Goal: Information Seeking & Learning: Find specific fact

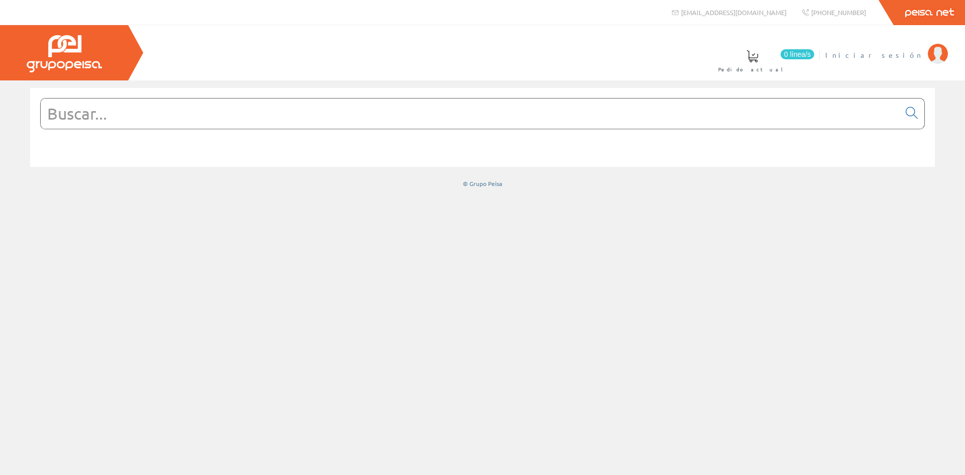
click at [897, 58] on span "Iniciar sesión" at bounding box center [873, 55] width 97 height 10
click at [169, 120] on input "text" at bounding box center [470, 114] width 859 height 30
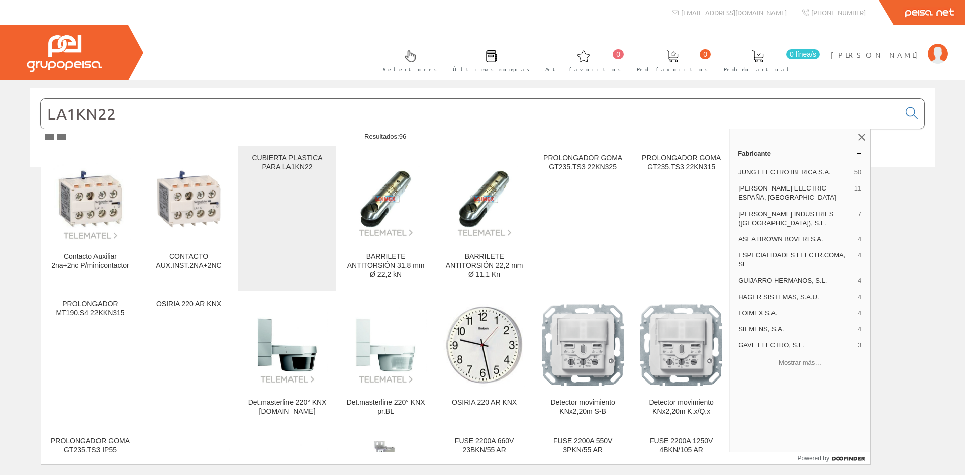
type input "LA1KN22"
click at [304, 164] on div "CUBIERTA PLASTICA PARA LA1KN22" at bounding box center [287, 163] width 82 height 18
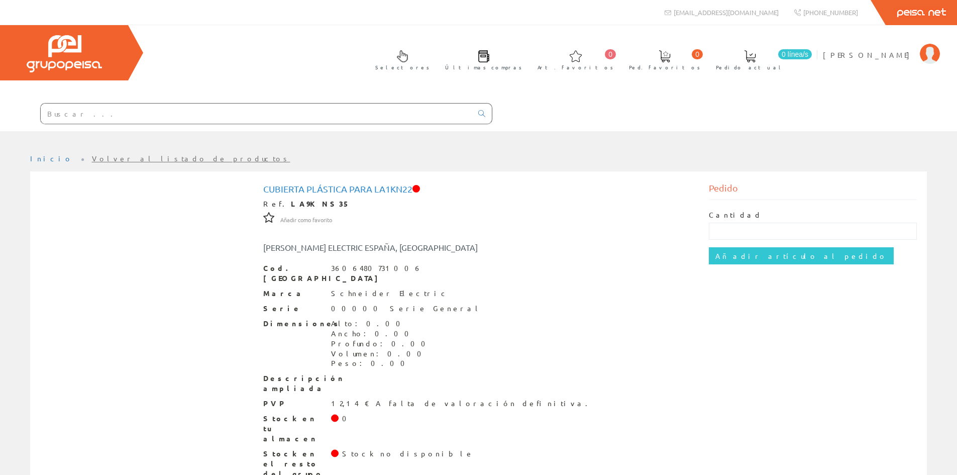
click at [102, 119] on input "text" at bounding box center [257, 114] width 432 height 20
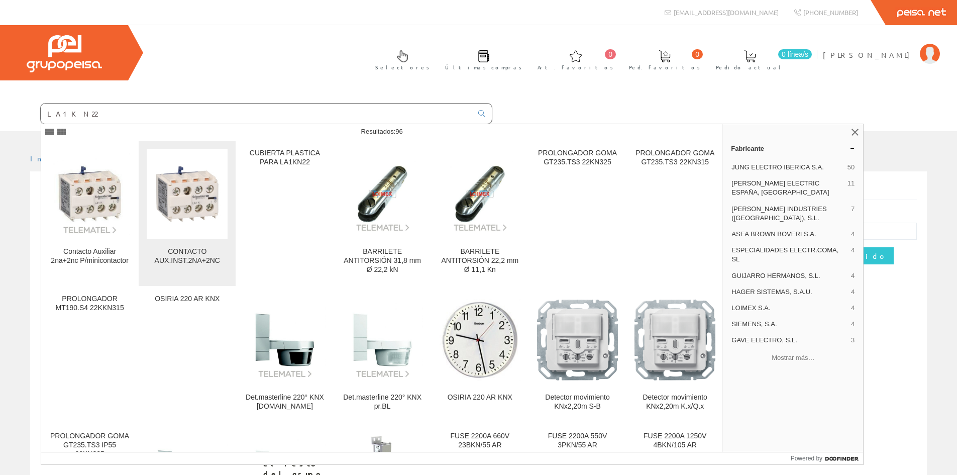
type input "LA1KN22"
click at [194, 198] on img at bounding box center [187, 193] width 81 height 81
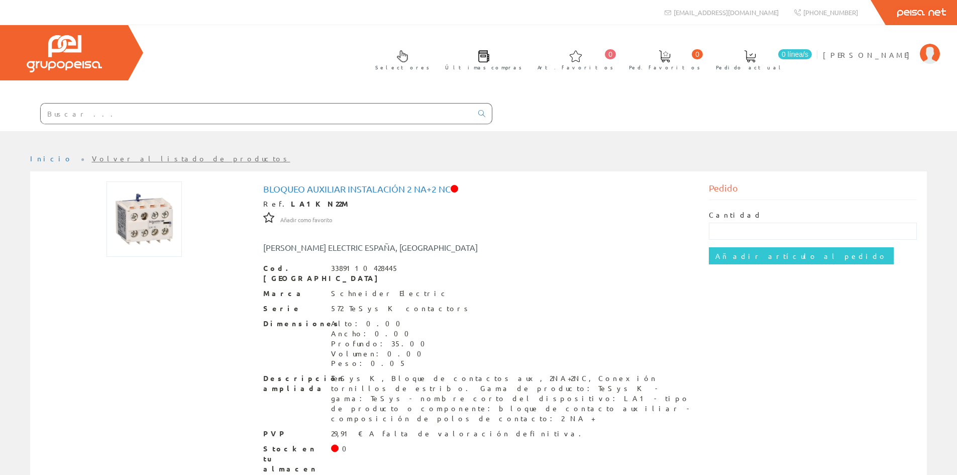
click at [57, 114] on input "text" at bounding box center [257, 114] width 432 height 20
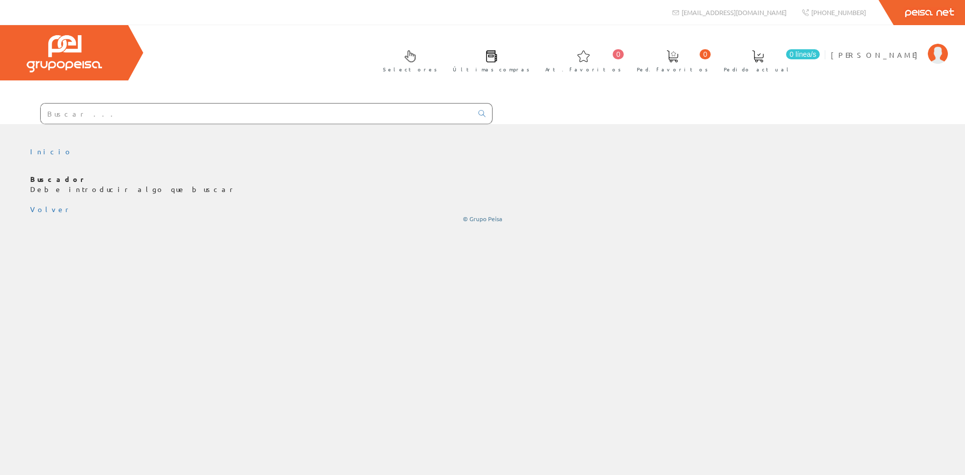
click at [69, 121] on input "text" at bounding box center [257, 114] width 432 height 20
click at [263, 119] on input "text" at bounding box center [257, 114] width 432 height 20
click at [254, 119] on input "text" at bounding box center [257, 114] width 432 height 20
paste input "LA1KN22"
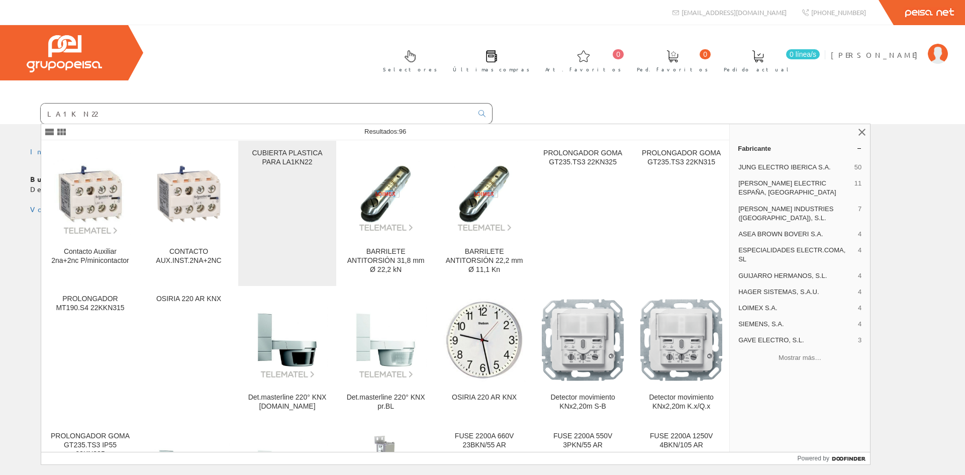
type input "LA1KN22"
click at [282, 161] on div "CUBIERTA PLASTICA PARA LA1KN22" at bounding box center [287, 158] width 82 height 18
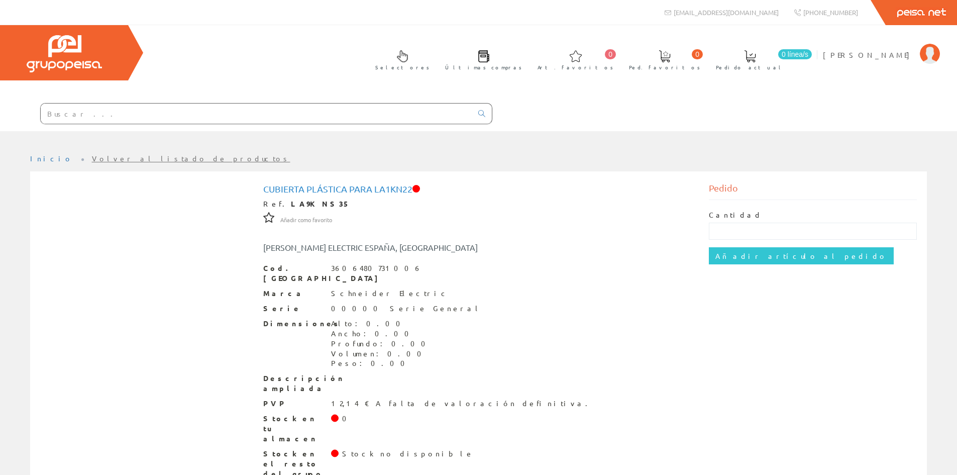
scroll to position [7, 0]
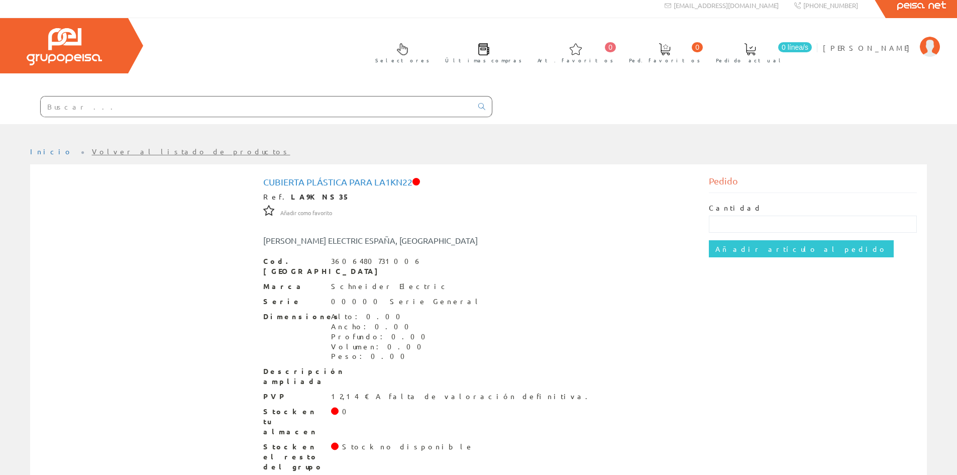
click at [124, 107] on input "text" at bounding box center [257, 106] width 432 height 20
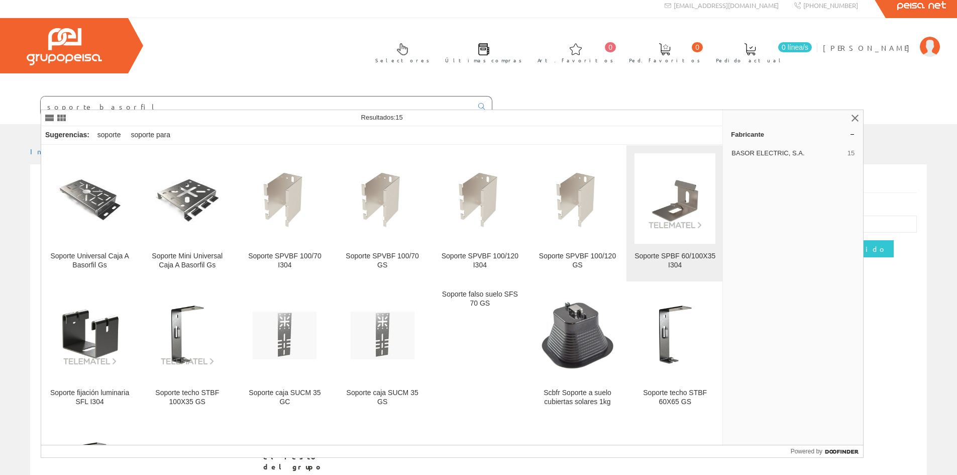
type input "soporte basorfil"
click at [673, 252] on div "Soporte SPBF 60/100X35 I304" at bounding box center [675, 261] width 81 height 18
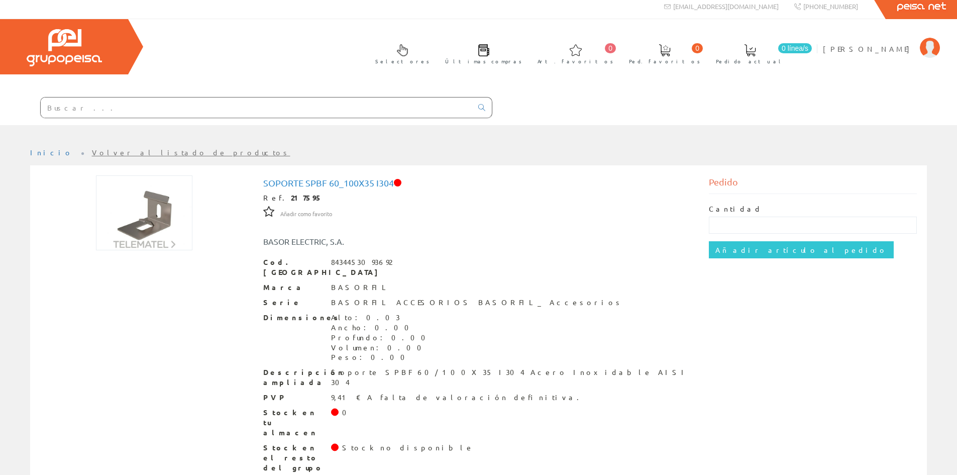
scroll to position [7, 0]
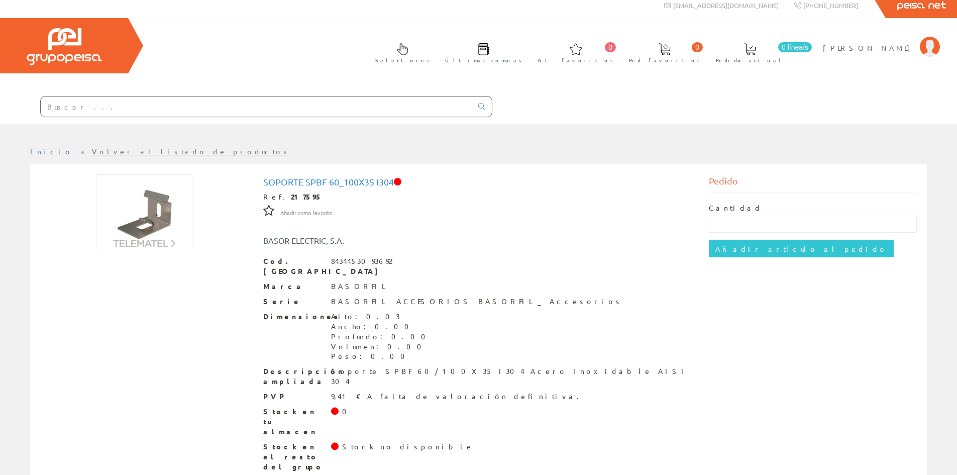
click at [116, 114] on input "text" at bounding box center [257, 106] width 432 height 20
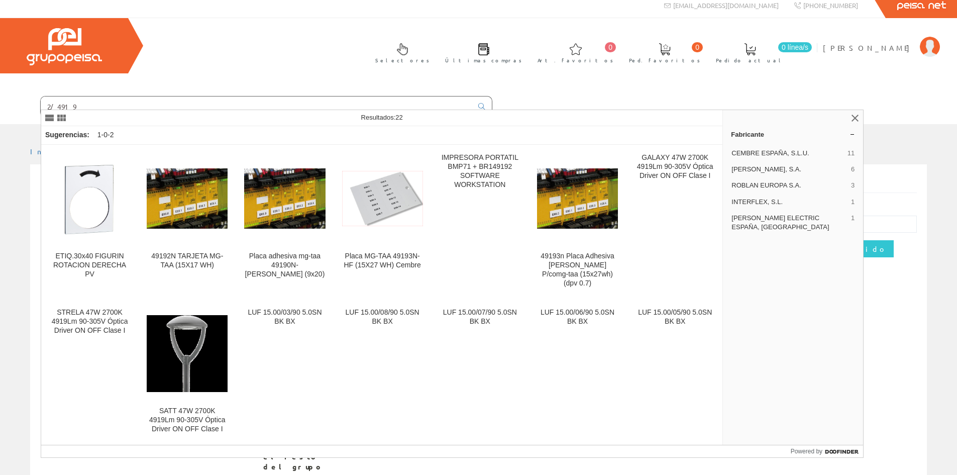
click at [89, 104] on input "2/4919" at bounding box center [257, 106] width 432 height 20
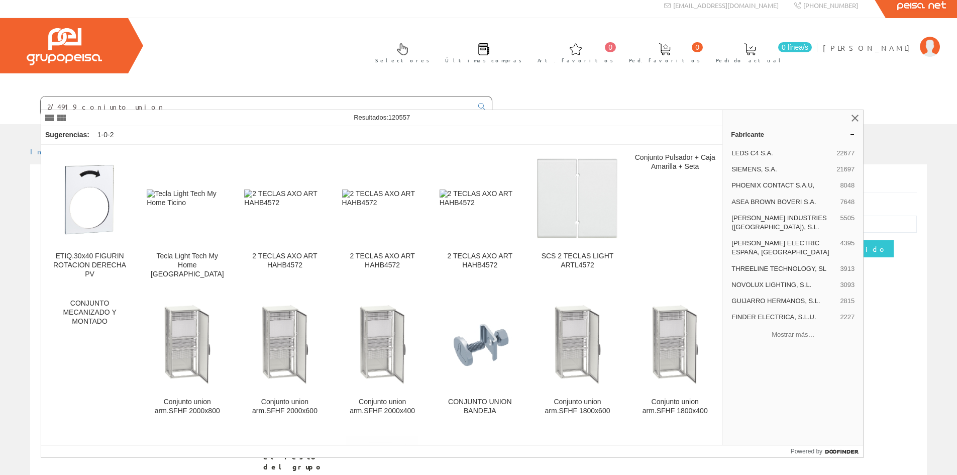
type input "2/4919 conjunto union"
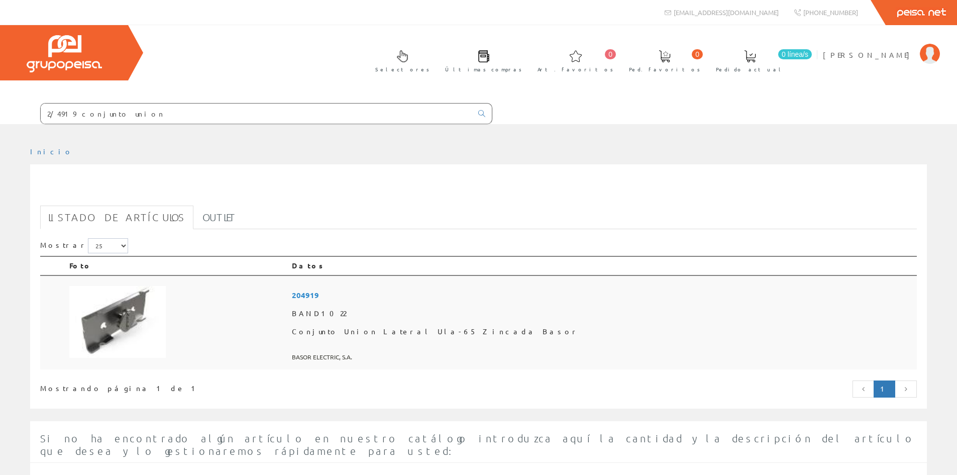
click at [90, 333] on img at bounding box center [117, 322] width 96 height 72
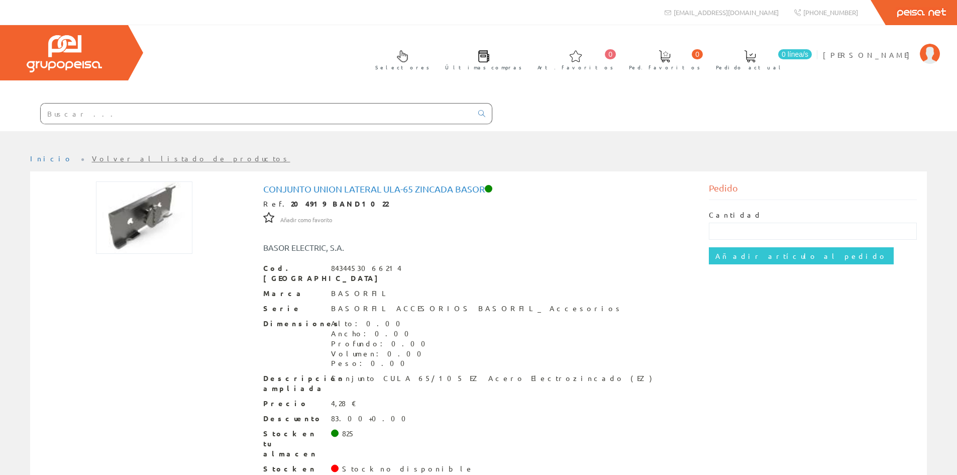
click at [169, 112] on input "text" at bounding box center [257, 114] width 432 height 20
paste input "2/7389"
type input "2/7389"
